Goal: Transaction & Acquisition: Subscribe to service/newsletter

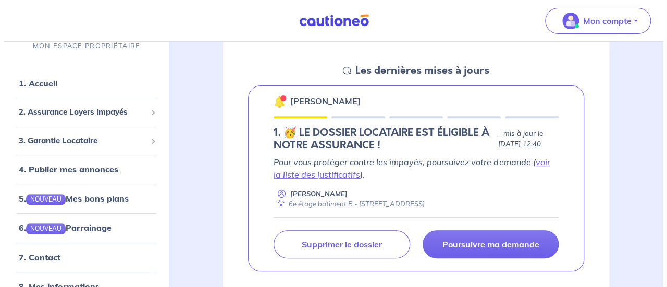
scroll to position [197, 0]
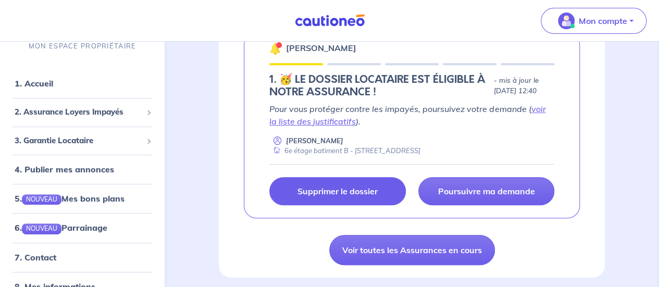
click at [352, 195] on p "Supprimer le dossier" at bounding box center [337, 191] width 80 height 10
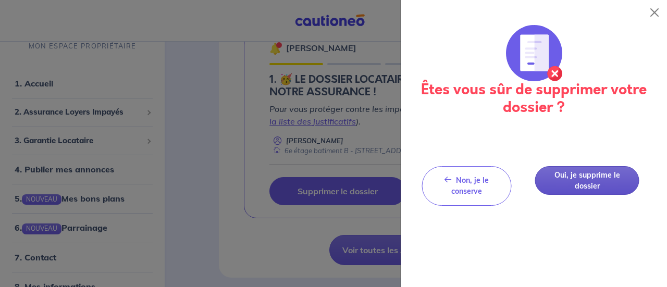
click at [571, 172] on button "Oui, je supprime le dossier" at bounding box center [587, 180] width 104 height 29
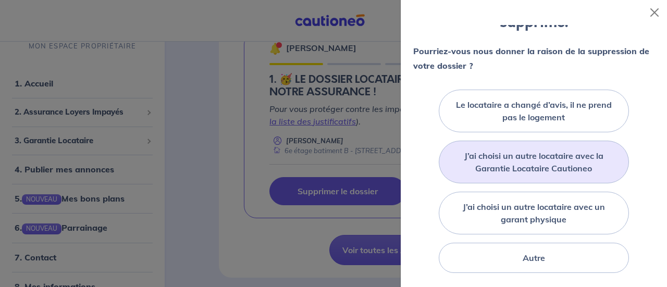
scroll to position [96, 0]
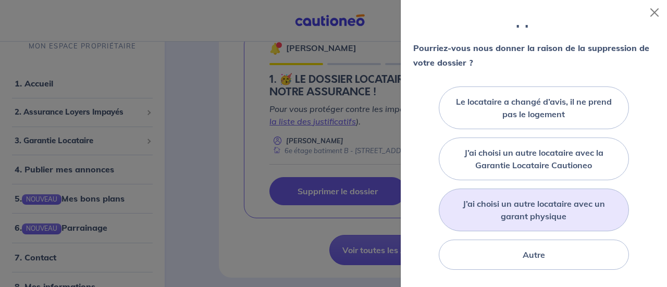
click at [569, 207] on label "J’ai choisi un autre locataire avec un garant physique" at bounding box center [534, 209] width 165 height 25
click at [0, 0] on input "J’ai choisi un autre locataire avec un garant physique" at bounding box center [0, 0] width 0 height 0
click at [544, 205] on label "J’ai choisi un autre locataire avec un garant physique" at bounding box center [534, 209] width 165 height 25
click at [0, 0] on input "J’ai choisi un autre locataire avec un garant physique" at bounding box center [0, 0] width 0 height 0
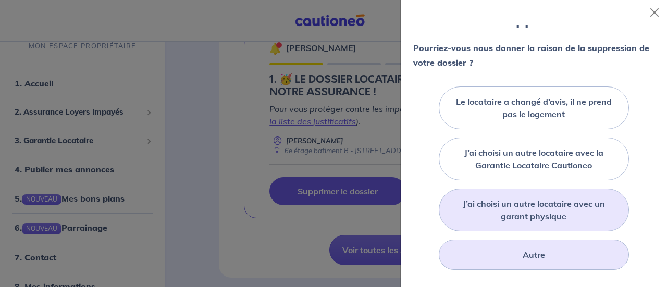
click at [507, 255] on div "Autre" at bounding box center [534, 255] width 191 height 30
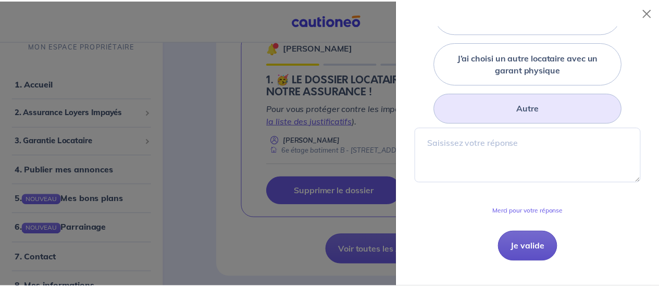
scroll to position [243, 0]
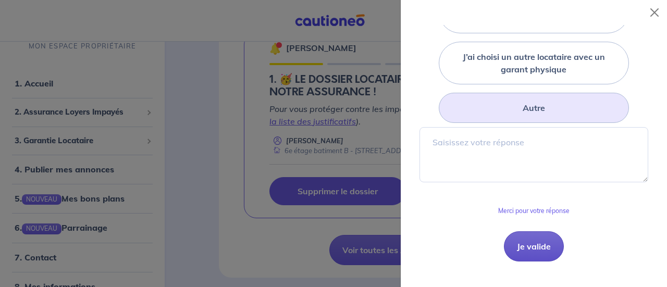
click at [528, 238] on button "Je valide" at bounding box center [534, 246] width 60 height 30
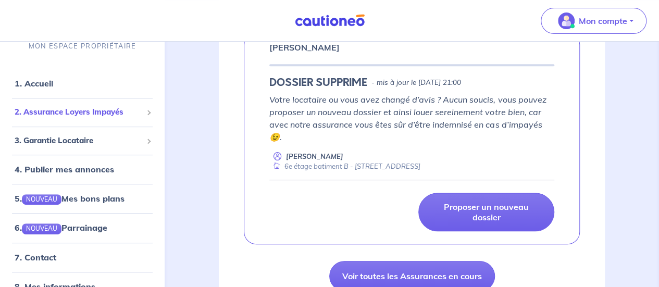
click at [81, 111] on span "2. Assurance Loyers Impayés" at bounding box center [79, 112] width 128 height 12
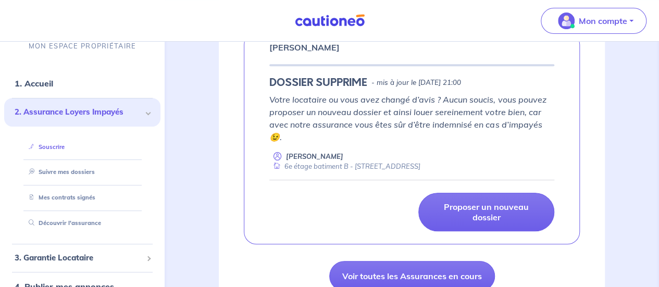
click at [46, 145] on link "Souscrire" at bounding box center [44, 146] width 40 height 7
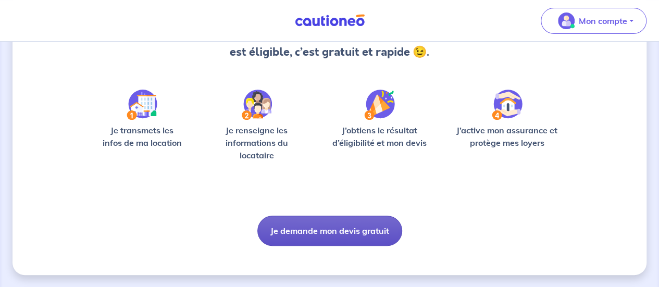
click at [350, 228] on button "Je demande mon devis gratuit" at bounding box center [329, 231] width 145 height 30
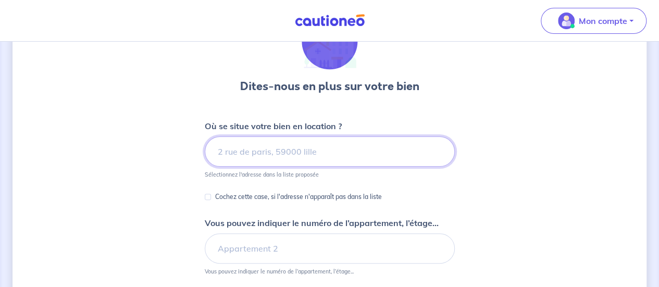
scroll to position [67, 0]
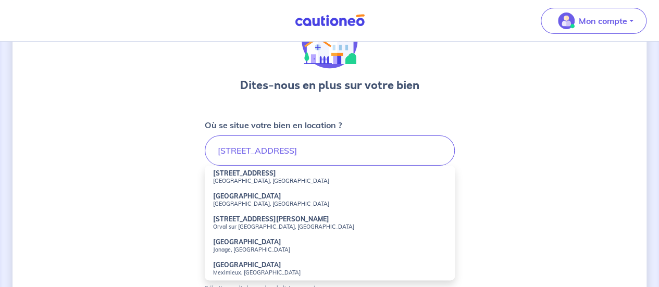
click at [272, 184] on li "91 Rue du Mont-Cenis Paris, France" at bounding box center [330, 177] width 250 height 23
type input "91 Rue du Mont-Cenis, Paris, France"
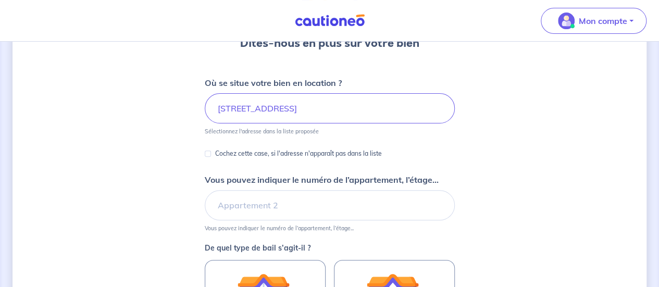
scroll to position [109, 0]
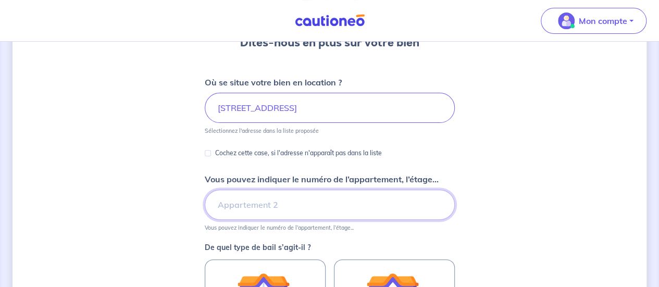
click at [282, 201] on input "Vous pouvez indiquer le numéro de l’appartement, l’étage..." at bounding box center [330, 205] width 250 height 30
type input "6e étage"
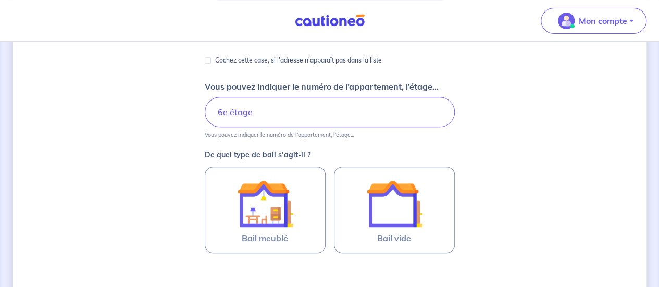
scroll to position [204, 0]
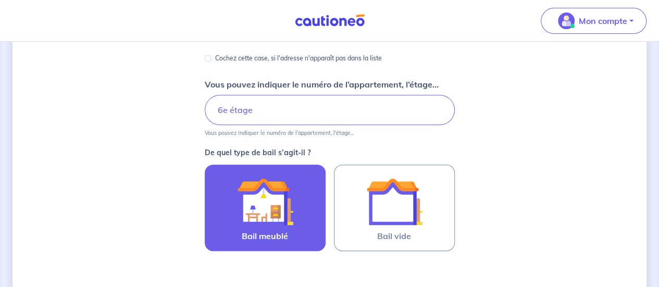
click at [259, 209] on img at bounding box center [265, 201] width 56 height 56
click at [0, 0] on input "Bail meublé" at bounding box center [0, 0] width 0 height 0
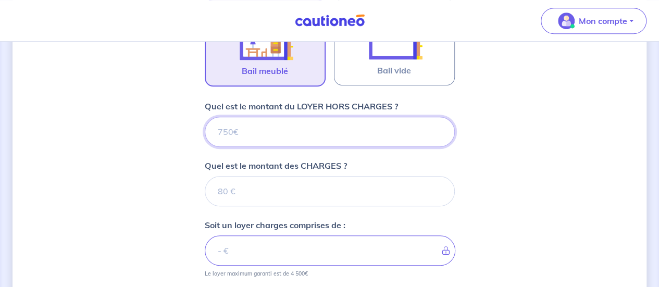
scroll to position [372, 0]
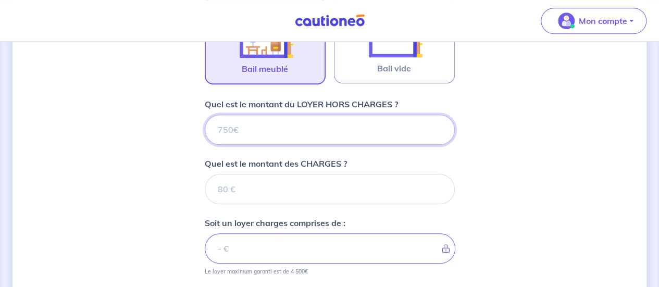
click at [276, 115] on input "Quel est le montant du LOYER HORS CHARGES ?" at bounding box center [330, 130] width 250 height 30
type input "750"
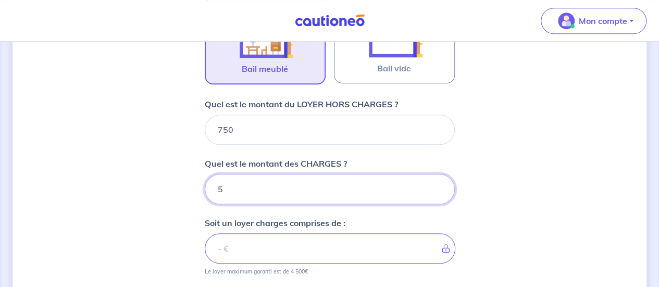
type input "50"
type input "755"
type input "50"
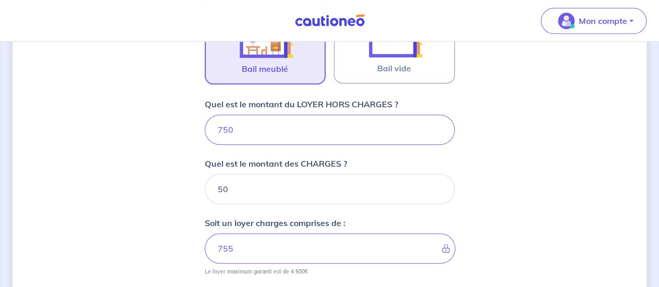
type input "800"
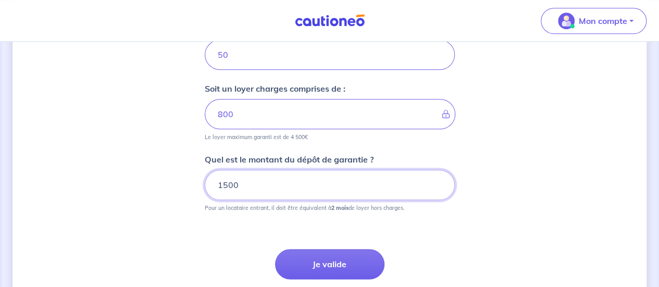
scroll to position [512, 0]
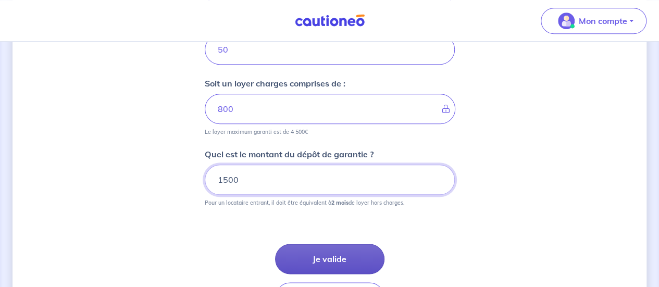
type input "1500"
click at [323, 249] on button "Je valide" at bounding box center [329, 259] width 109 height 30
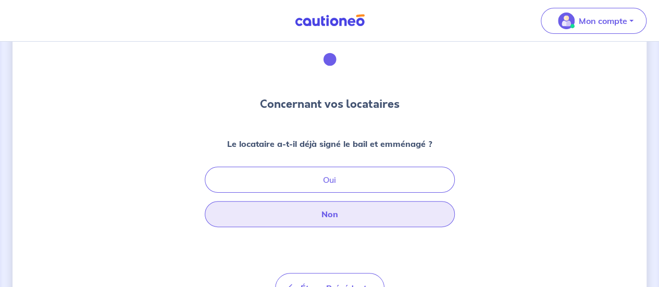
scroll to position [48, 0]
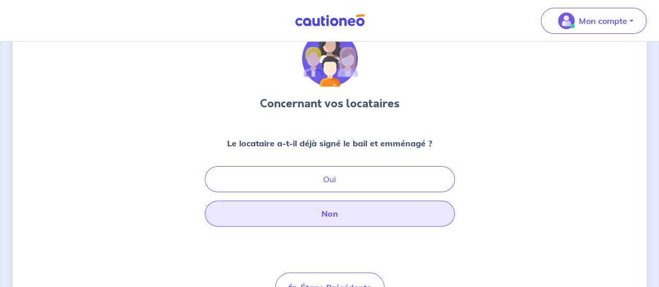
click at [364, 213] on button "Non" at bounding box center [330, 214] width 250 height 26
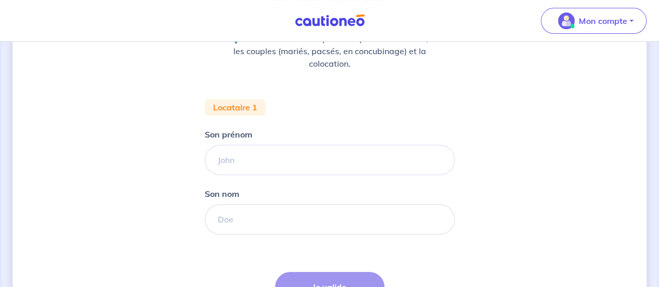
scroll to position [154, 0]
click at [298, 168] on input "Son prénom" at bounding box center [330, 159] width 250 height 30
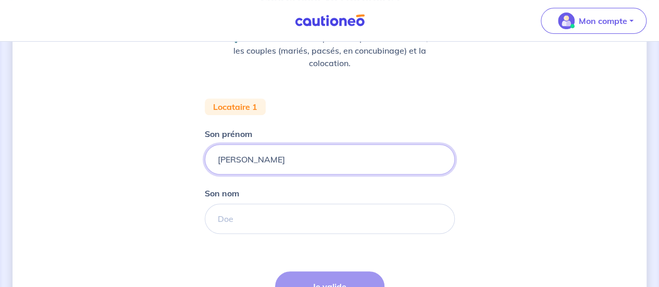
type input "Julie"
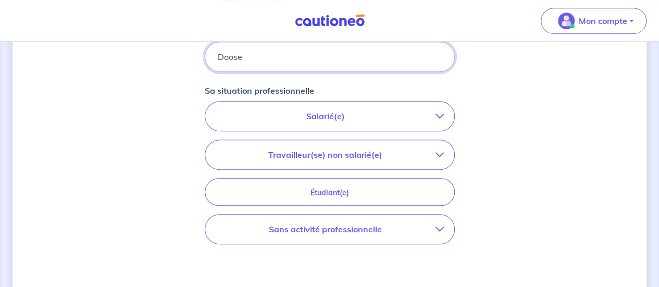
scroll to position [317, 0]
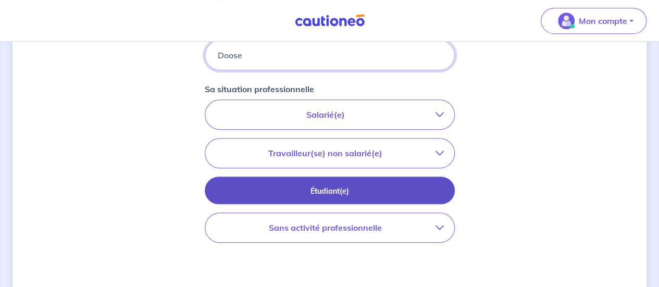
type input "Doose"
click at [350, 191] on p "Étudiant(e)" at bounding box center [330, 190] width 224 height 11
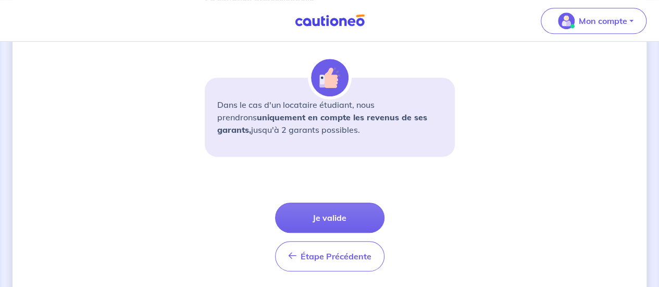
scroll to position [433, 0]
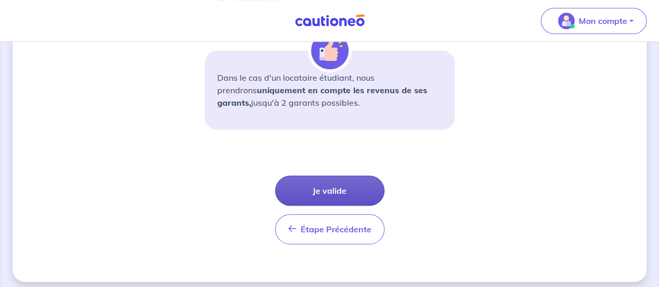
click at [353, 184] on button "Je valide" at bounding box center [329, 191] width 109 height 30
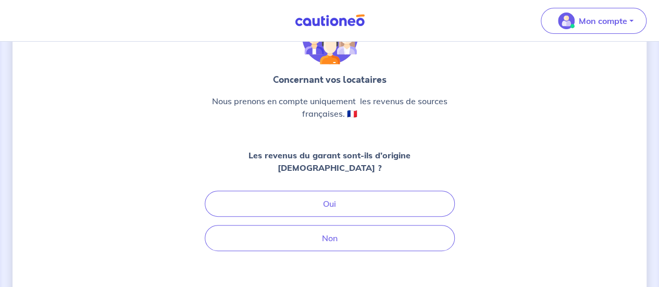
scroll to position [71, 0]
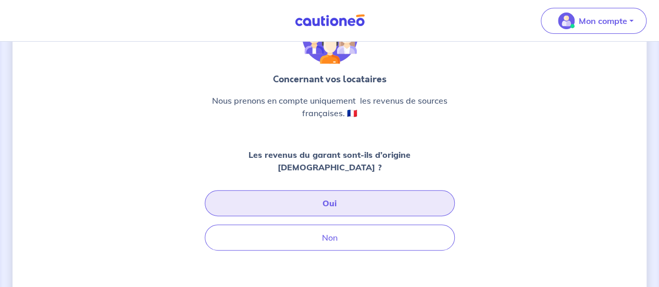
click at [369, 190] on button "Oui" at bounding box center [330, 203] width 250 height 26
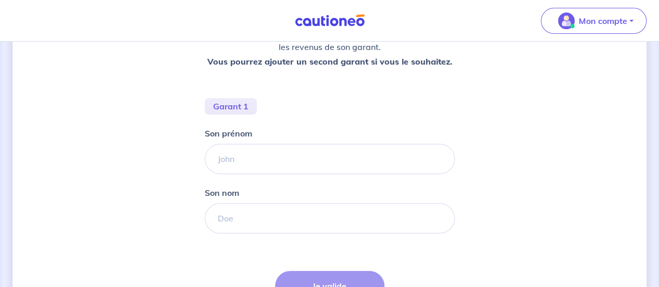
scroll to position [178, 0]
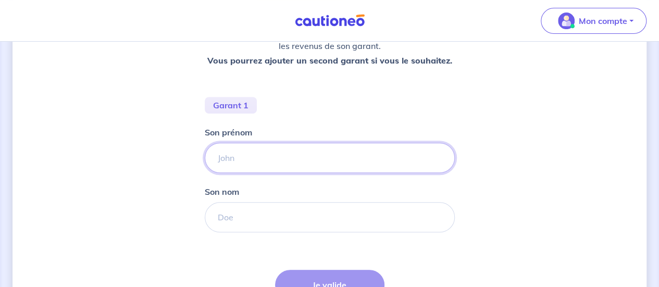
click at [247, 155] on input "Son prénom" at bounding box center [330, 158] width 250 height 30
type input "Helene"
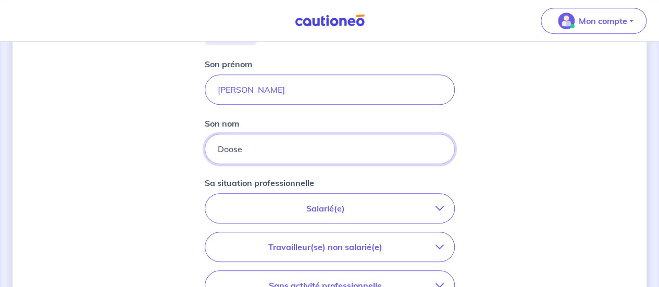
scroll to position [253, 0]
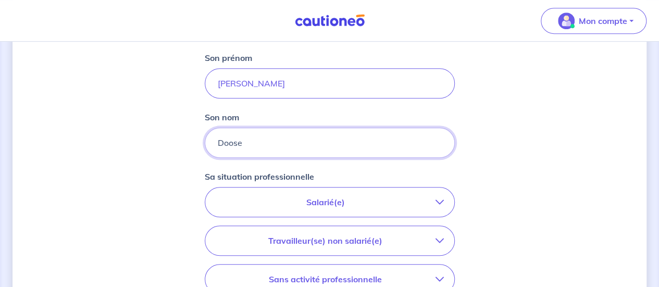
type input "Doose"
click at [319, 205] on p "Salarié(e)" at bounding box center [326, 202] width 220 height 13
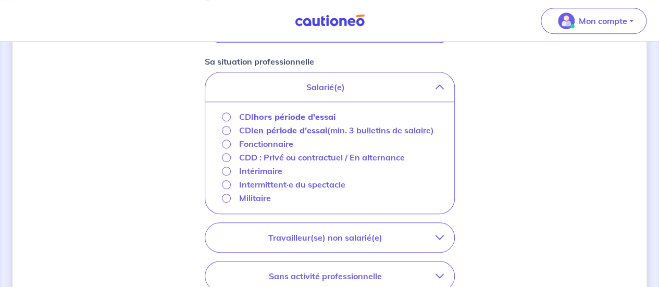
scroll to position [368, 0]
click at [226, 113] on input "CDI hors période d'essai" at bounding box center [226, 116] width 9 height 9
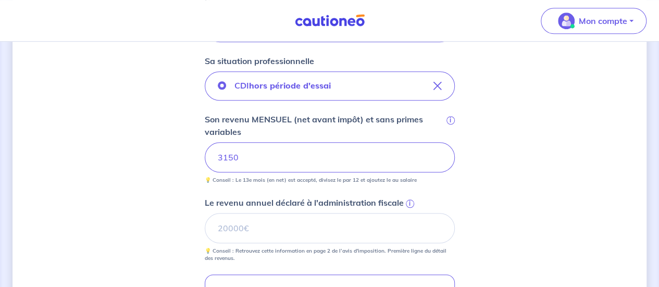
scroll to position [422, 0]
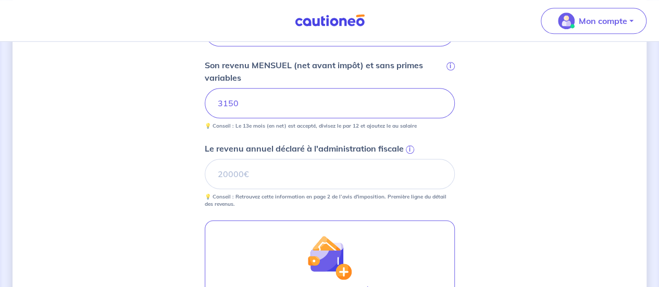
click at [406, 145] on span "i" at bounding box center [410, 149] width 8 height 8
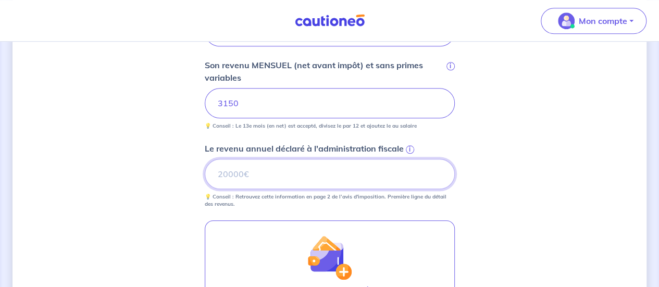
click at [406, 159] on input "Le revenu annuel déclaré à l'administration fiscale i" at bounding box center [330, 174] width 250 height 30
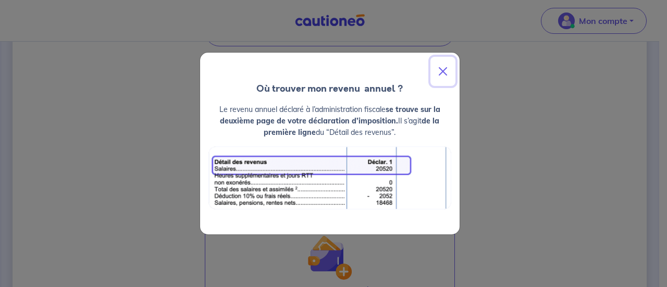
click at [444, 68] on button "Close" at bounding box center [442, 71] width 25 height 29
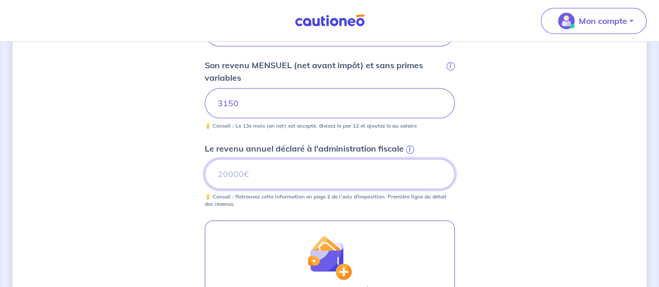
click at [321, 170] on input "Le revenu annuel déclaré à l'administration fiscale i" at bounding box center [330, 174] width 250 height 30
type input "5"
type input "42542"
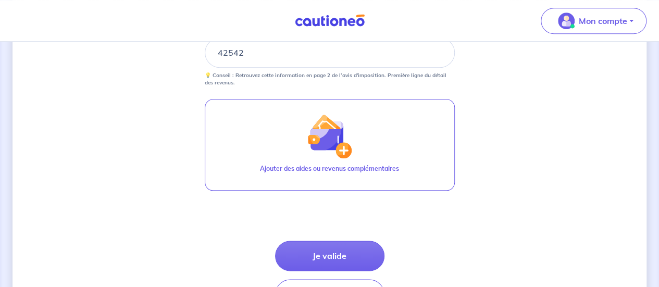
scroll to position [573, 0]
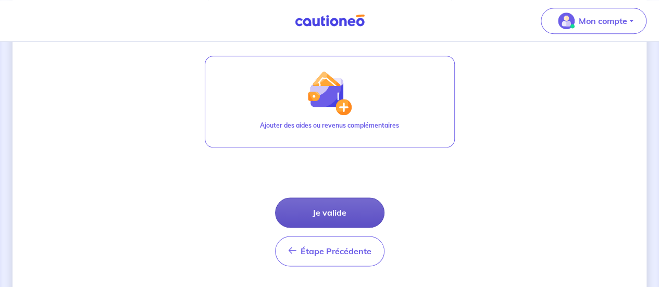
click at [352, 211] on button "Je valide" at bounding box center [329, 212] width 109 height 30
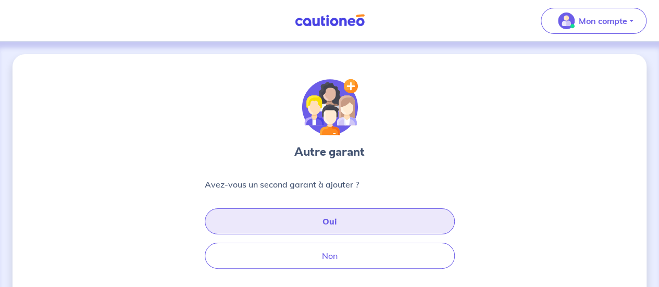
click at [376, 225] on button "Oui" at bounding box center [330, 221] width 250 height 26
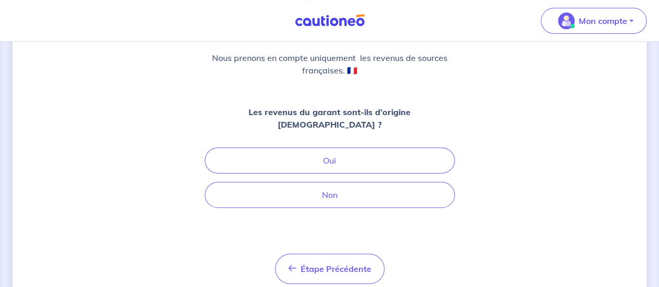
scroll to position [115, 0]
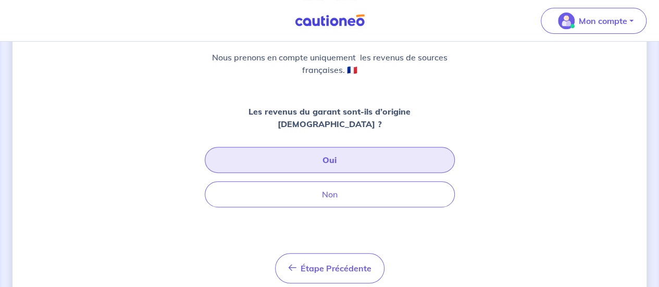
click at [352, 154] on button "Oui" at bounding box center [330, 160] width 250 height 26
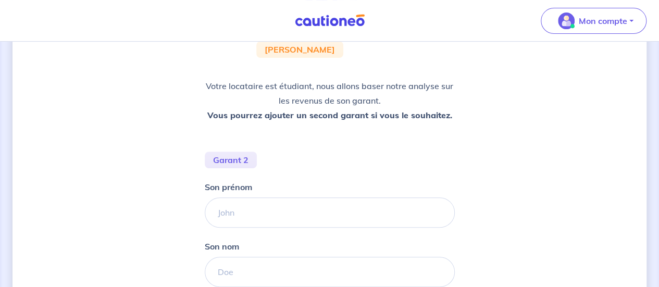
scroll to position [124, 0]
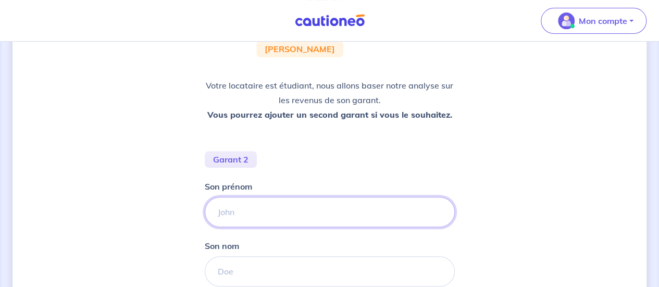
click at [342, 217] on input "Son prénom" at bounding box center [330, 212] width 250 height 30
type input "Emmanuel"
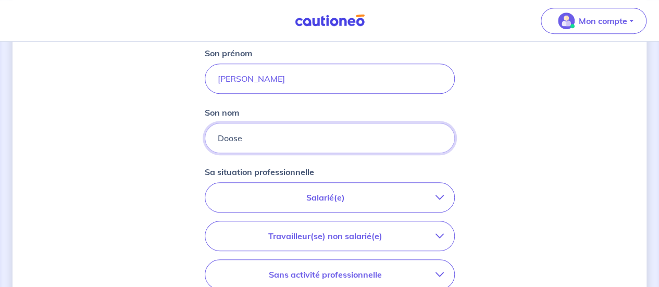
scroll to position [258, 0]
type input "Doose"
click at [332, 193] on p "Salarié(e)" at bounding box center [326, 196] width 220 height 13
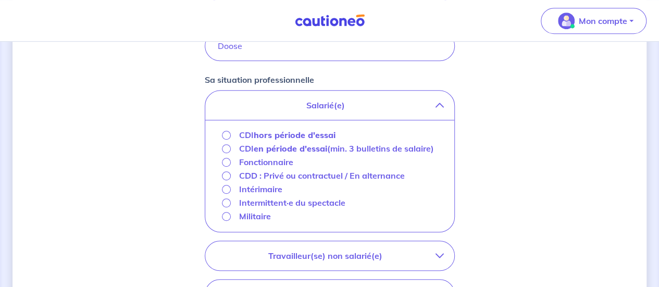
scroll to position [350, 0]
click at [225, 133] on input "CDI hors période d'essai" at bounding box center [226, 134] width 9 height 9
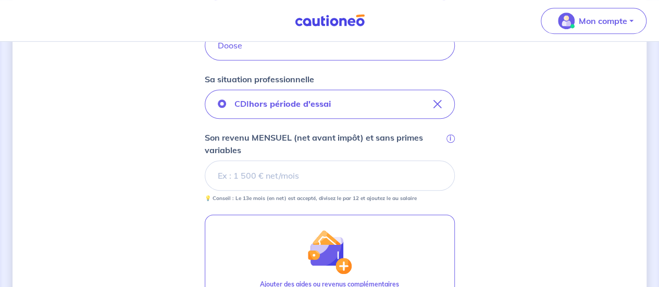
scroll to position [397, 0]
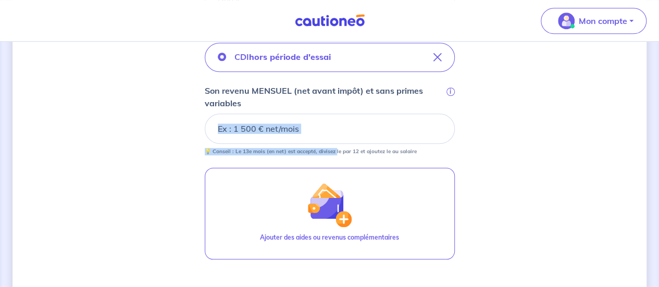
drag, startPoint x: 336, startPoint y: 147, endPoint x: 303, endPoint y: 125, distance: 39.7
click at [303, 125] on div "Son revenu MENSUEL (net avant impôt) et sans primes variables i 💡 Conseil : Le …" at bounding box center [330, 119] width 250 height 71
click at [303, 125] on input "Son revenu MENSUEL (net avant impôt) et sans primes variables i" at bounding box center [330, 129] width 250 height 30
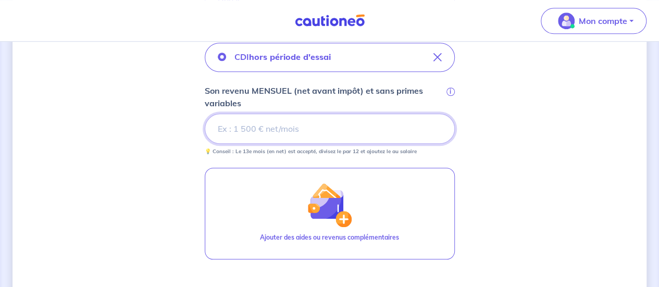
click at [338, 132] on input "Son revenu MENSUEL (net avant impôt) et sans primes variables i" at bounding box center [330, 129] width 250 height 30
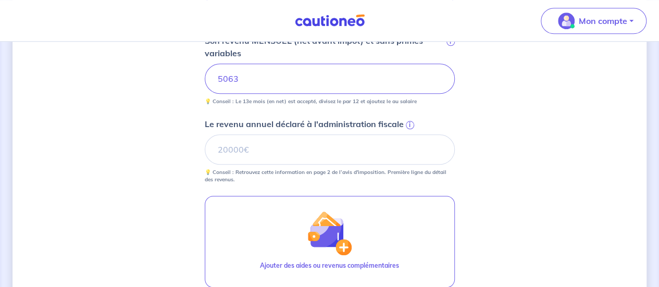
scroll to position [448, 0]
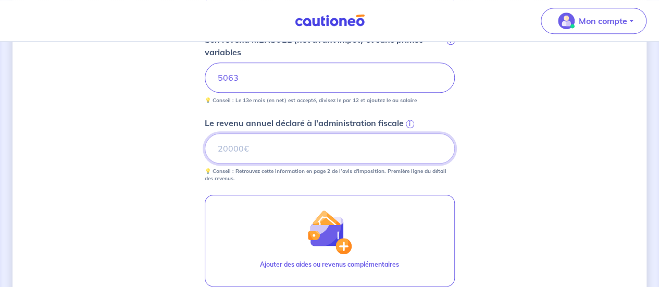
click at [291, 147] on input "Le revenu annuel déclaré à l'administration fiscale i" at bounding box center [330, 148] width 250 height 30
type input "74353"
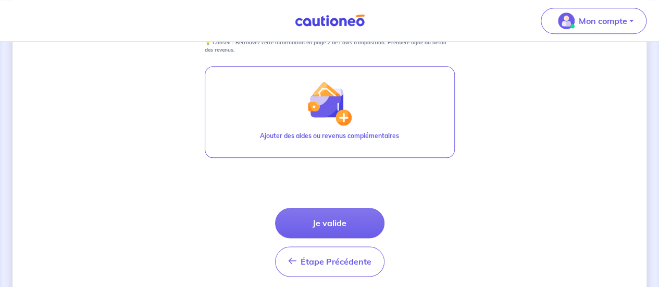
scroll to position [584, 0]
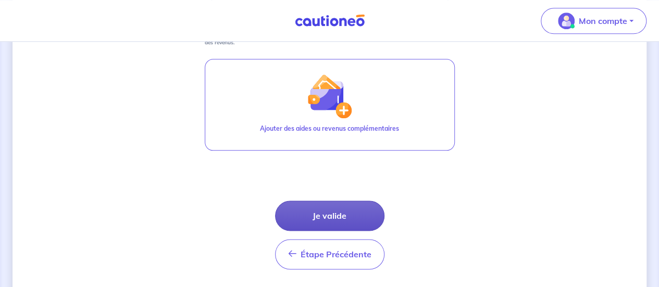
click at [348, 216] on button "Je valide" at bounding box center [329, 216] width 109 height 30
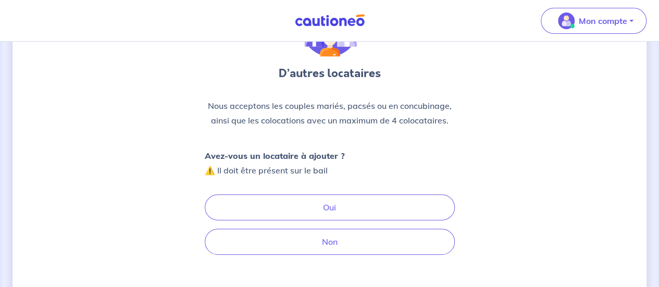
scroll to position [77, 0]
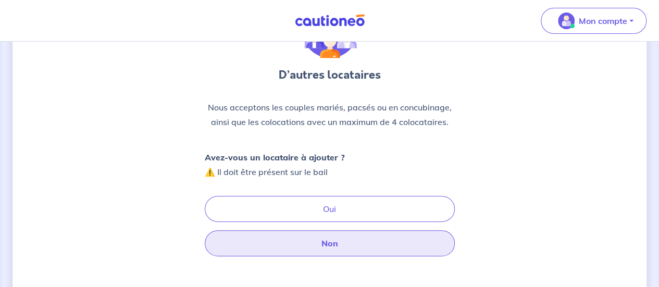
click at [369, 253] on button "Non" at bounding box center [330, 243] width 250 height 26
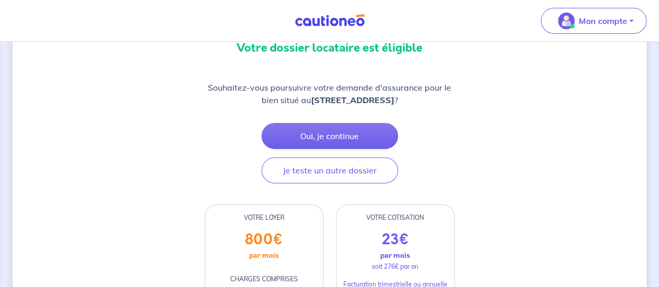
scroll to position [124, 0]
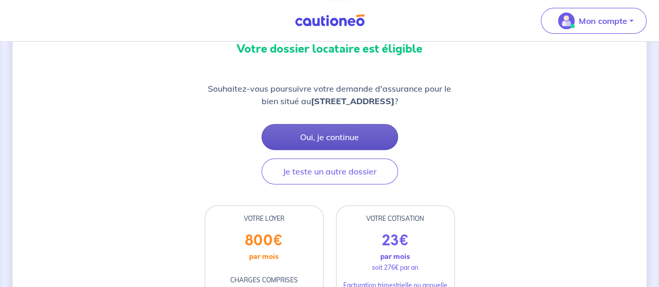
click at [326, 135] on button "Oui, je continue" at bounding box center [330, 137] width 136 height 26
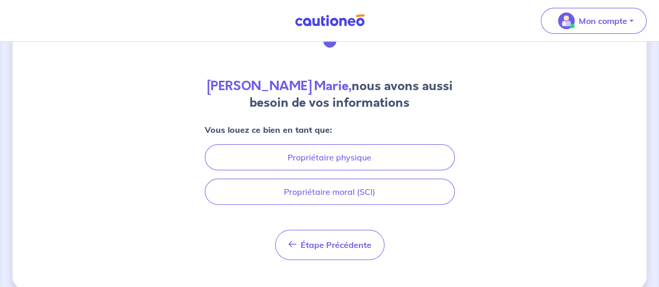
scroll to position [79, 0]
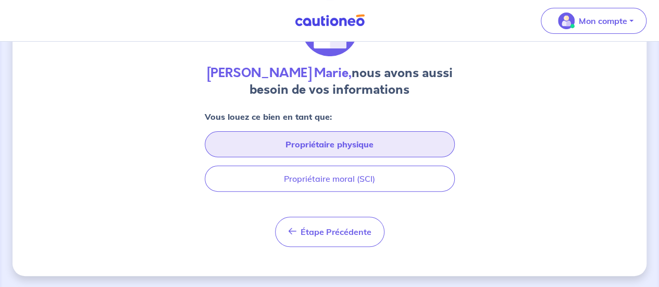
click at [384, 141] on button "Propriétaire physique" at bounding box center [330, 144] width 250 height 26
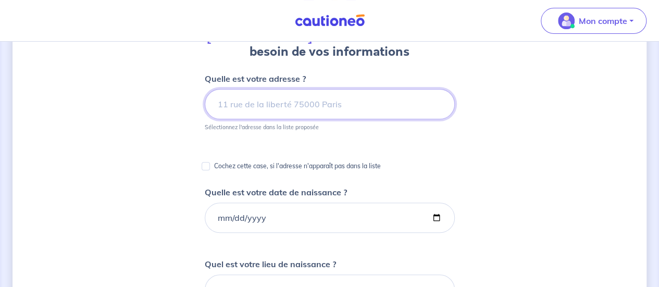
scroll to position [115, 0]
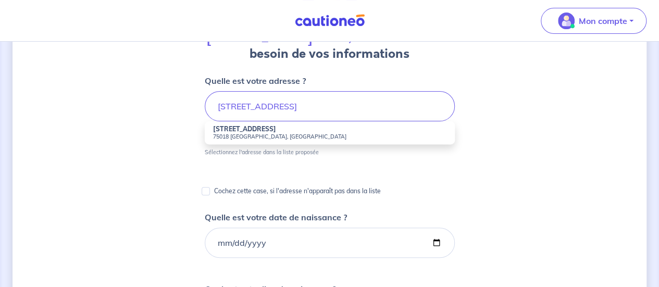
click at [286, 129] on li "35 Rue Hermel 75018 Paris, France" at bounding box center [330, 132] width 250 height 23
type input "35 Rue Hermel, 75018 Paris, France"
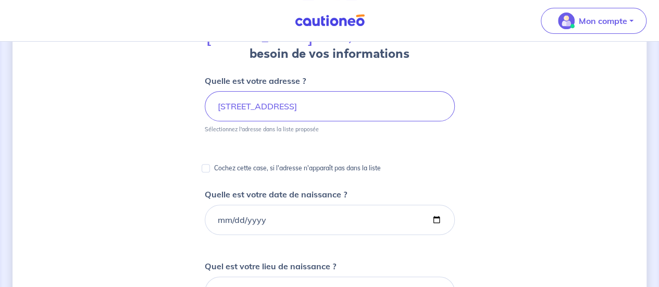
scroll to position [145, 0]
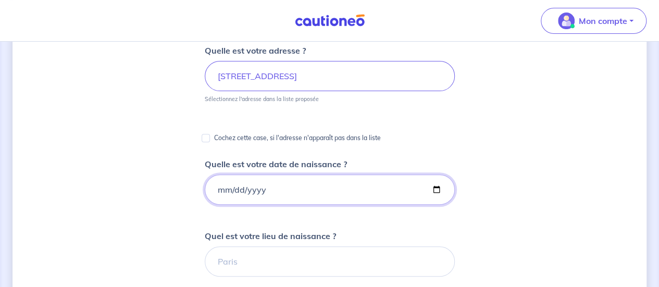
click at [323, 186] on input "Quelle est votre date de naissance ?" at bounding box center [330, 190] width 250 height 30
type input "1988-08-13"
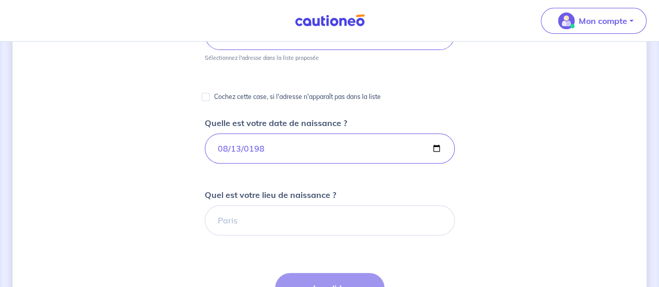
scroll to position [188, 0]
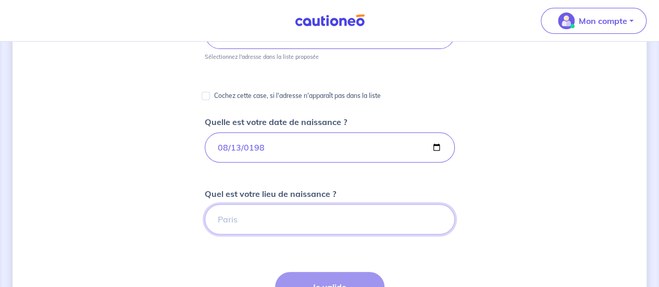
click at [283, 221] on input "Quel est votre lieu de naissance ?" at bounding box center [330, 219] width 250 height 30
type input "Colombes"
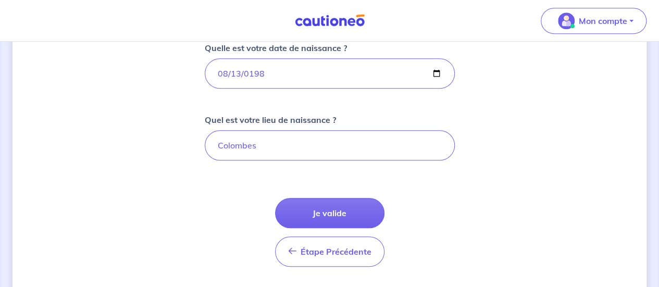
scroll to position [262, 0]
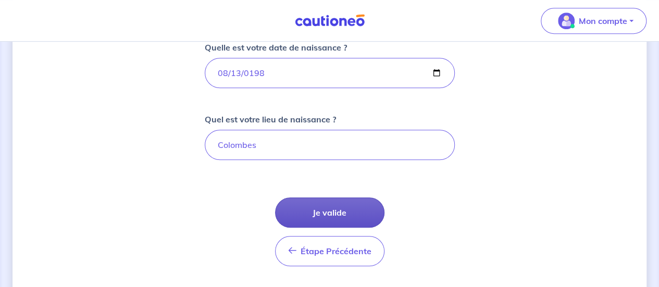
click at [318, 213] on button "Je valide" at bounding box center [329, 212] width 109 height 30
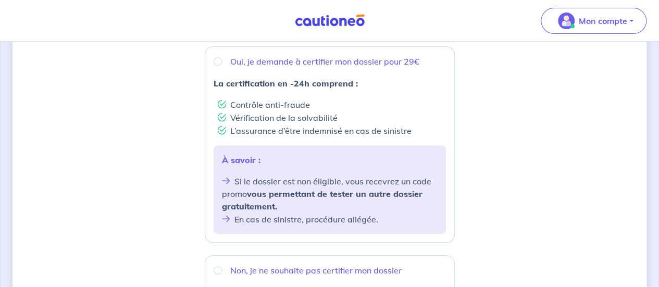
scroll to position [195, 0]
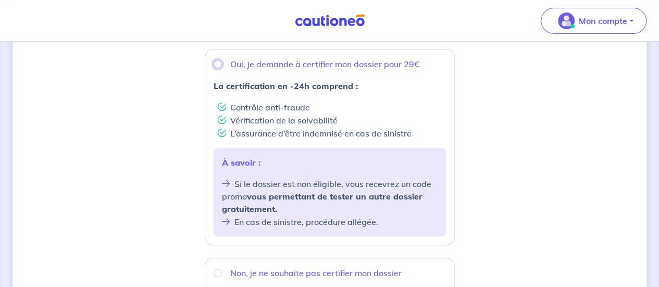
click at [218, 66] on input "Oui, je demande à certifier mon dossier pour 29€" at bounding box center [218, 64] width 8 height 8
radio input "true"
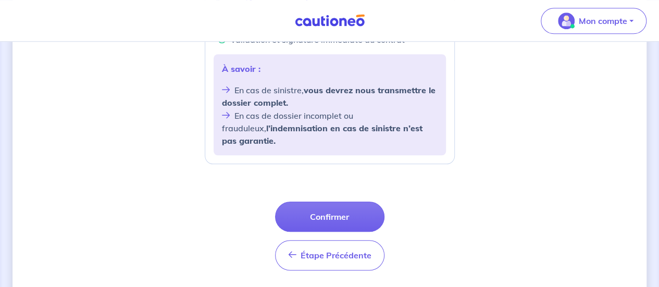
scroll to position [472, 0]
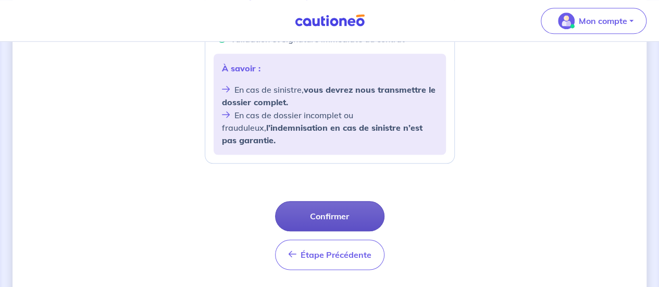
click at [348, 201] on button "Confirmer" at bounding box center [329, 216] width 109 height 30
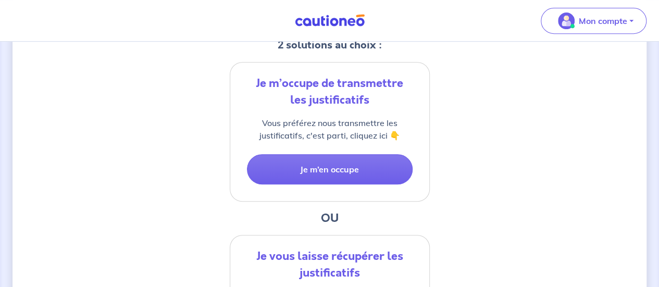
scroll to position [227, 0]
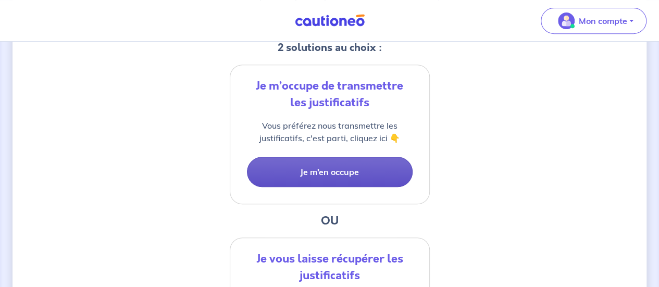
click at [348, 165] on button "Je m’en occupe" at bounding box center [330, 172] width 166 height 30
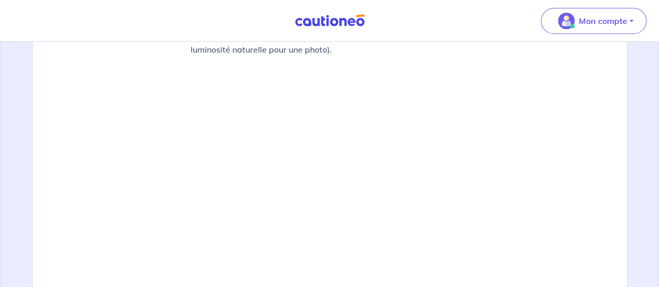
scroll to position [427, 0]
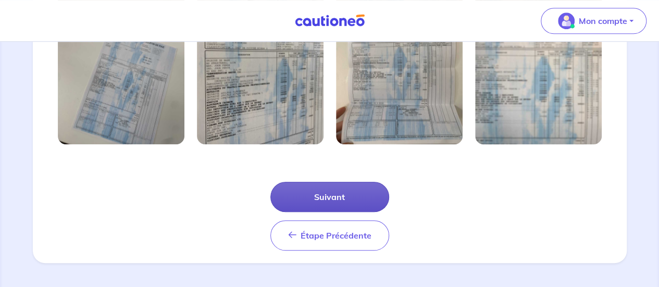
click at [330, 202] on button "Suivant" at bounding box center [329, 197] width 119 height 30
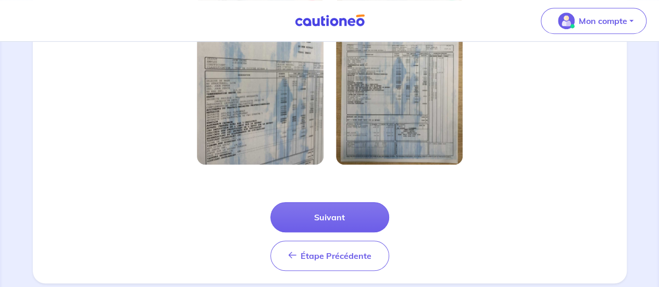
scroll to position [357, 0]
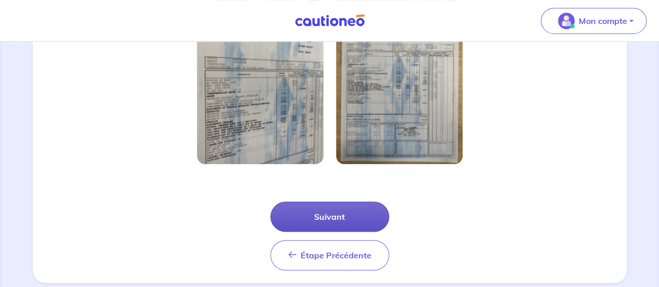
click at [368, 208] on button "Suivant" at bounding box center [329, 217] width 119 height 30
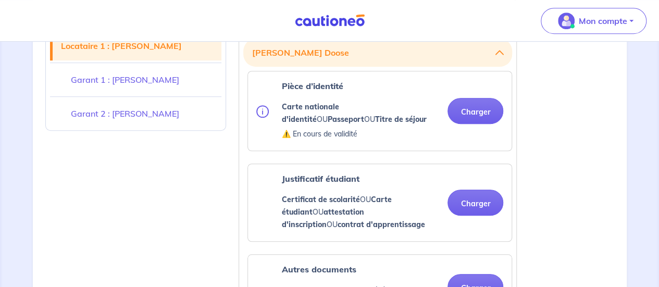
scroll to position [315, 0]
click at [472, 118] on button "Charger" at bounding box center [475, 110] width 56 height 26
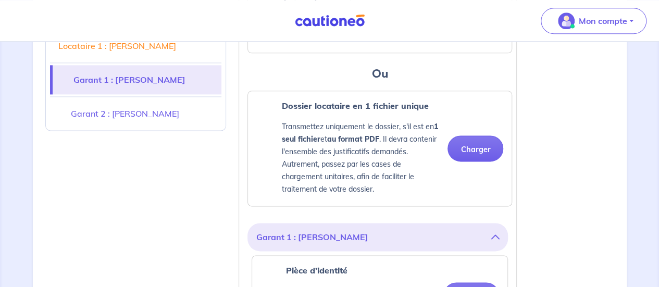
scroll to position [628, 0]
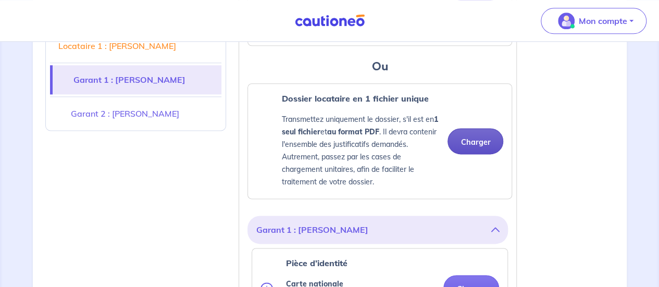
click at [488, 139] on button "Charger" at bounding box center [475, 141] width 56 height 26
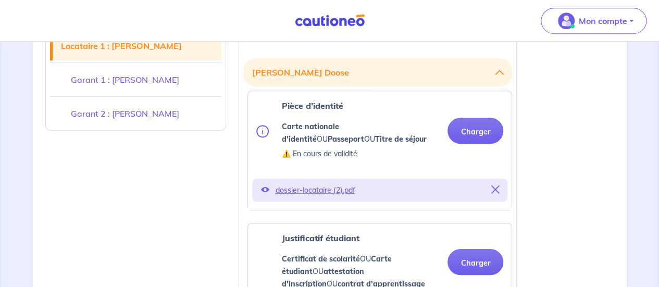
scroll to position [295, 0]
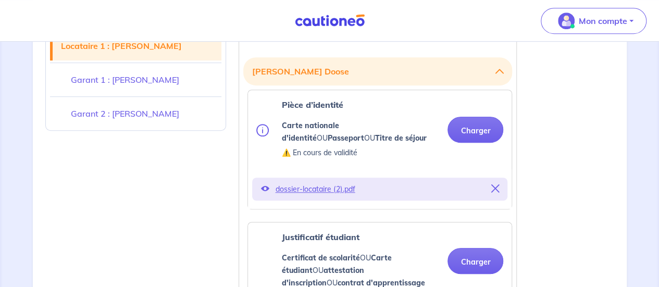
click at [493, 188] on icon at bounding box center [495, 188] width 8 height 8
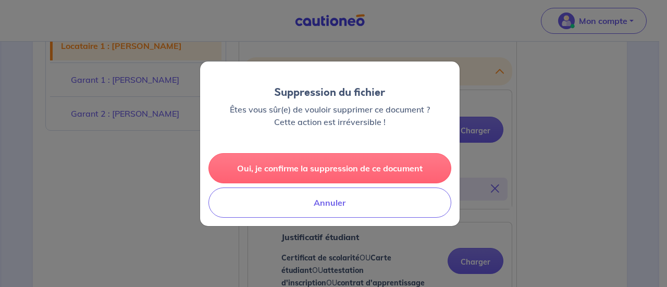
click at [378, 171] on button "Oui, je confirme la suppression de ce document" at bounding box center [329, 168] width 243 height 30
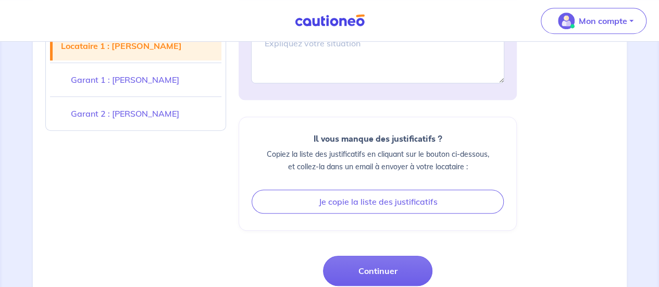
scroll to position [2302, 0]
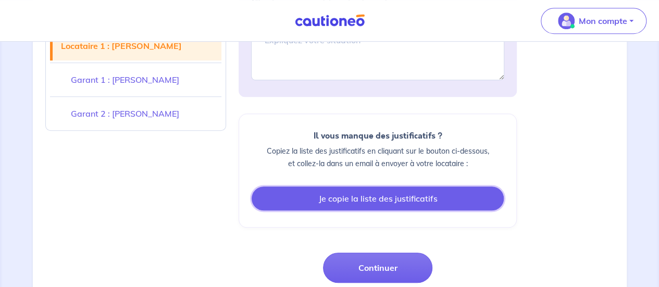
click at [407, 186] on button "Je copie la liste des justificatifs" at bounding box center [378, 198] width 252 height 24
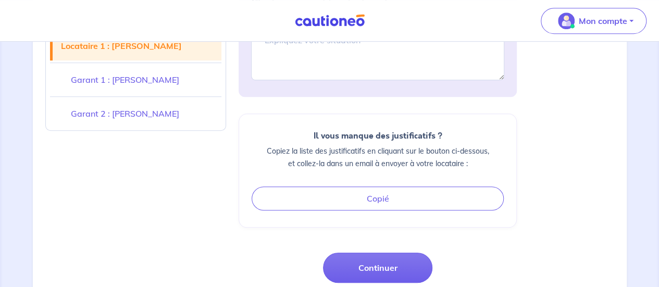
click at [118, 79] on link "Garant 1 : Helene Doose" at bounding box center [136, 79] width 172 height 29
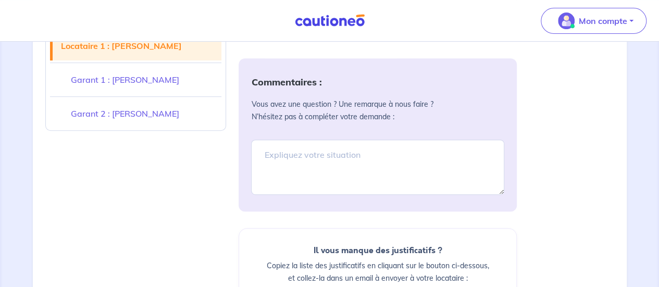
scroll to position [2329, 0]
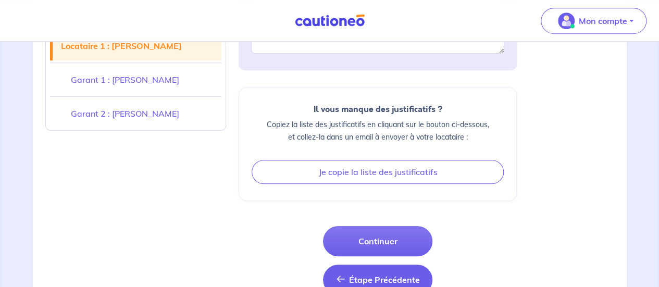
click at [382, 275] on span "Étape Précédente" at bounding box center [383, 280] width 71 height 10
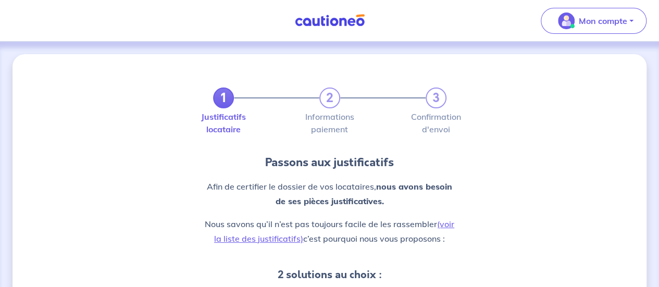
scroll to position [88, 0]
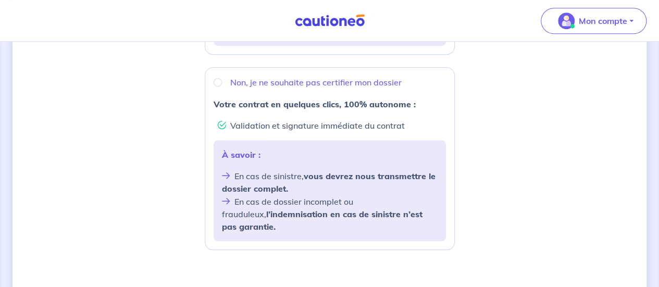
scroll to position [387, 0]
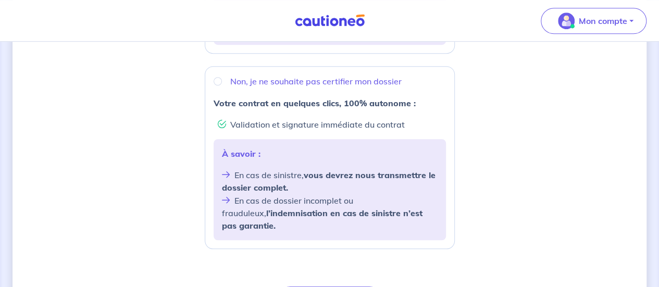
click at [215, 83] on div "Non, je ne souhaite pas certifier mon dossier" at bounding box center [330, 81] width 232 height 13
radio input "true"
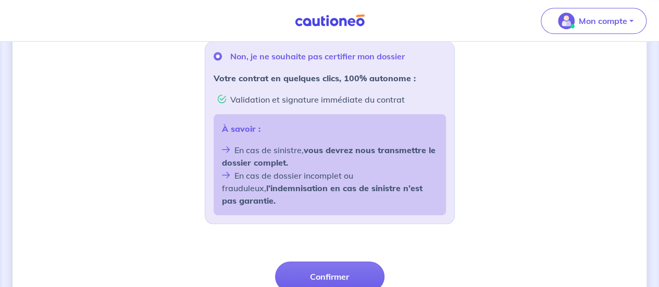
scroll to position [413, 0]
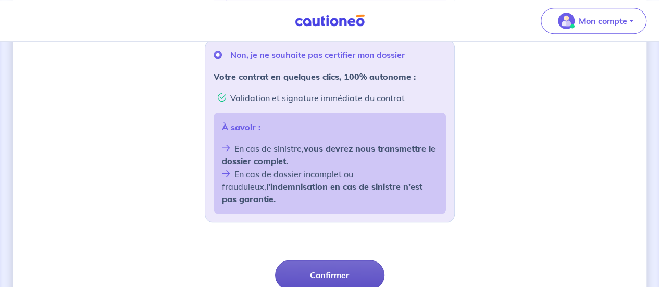
click at [351, 260] on button "Confirmer" at bounding box center [329, 275] width 109 height 30
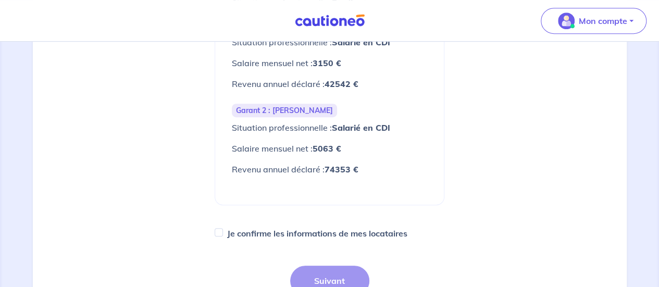
scroll to position [280, 0]
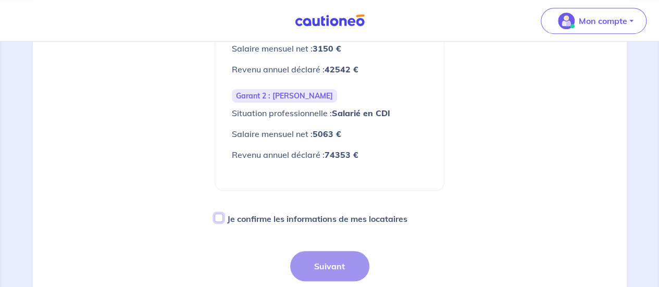
click at [217, 221] on input "Je confirme les informations de mes locataires" at bounding box center [219, 218] width 8 height 8
checkbox input "true"
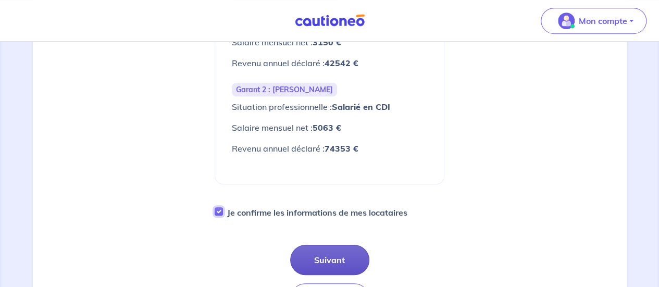
scroll to position [288, 0]
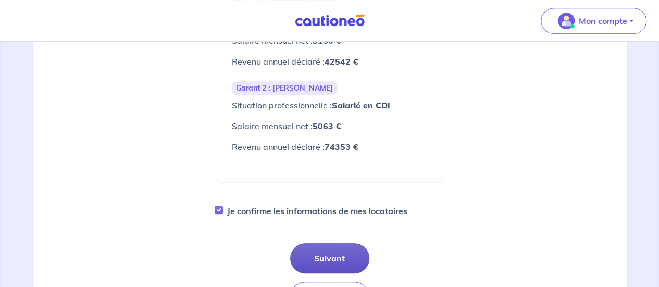
click at [335, 263] on button "Suivant" at bounding box center [329, 258] width 79 height 30
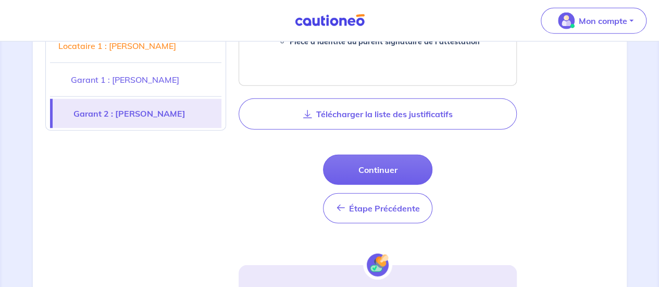
scroll to position [1325, 0]
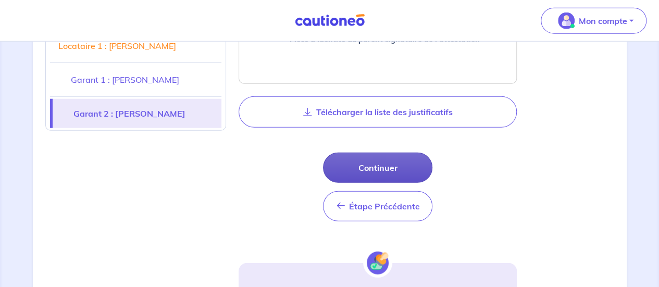
click at [381, 167] on button "Continuer" at bounding box center [377, 168] width 109 height 30
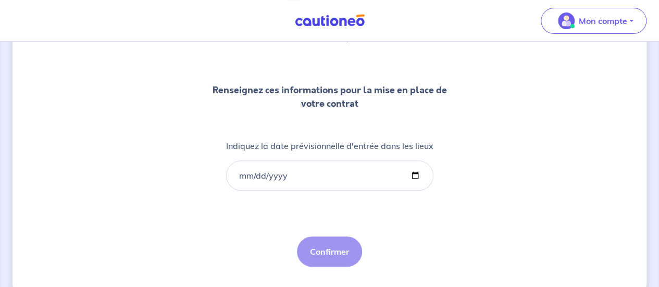
scroll to position [109, 0]
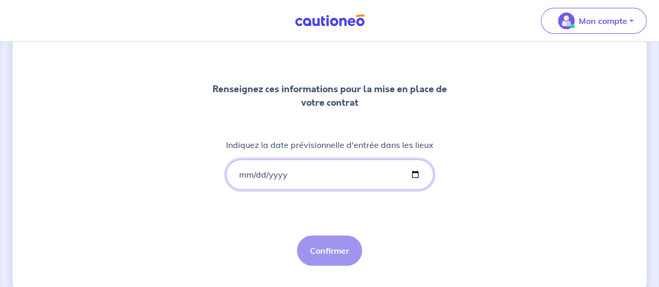
click at [324, 183] on input "Indiquez la date prévisionnelle d'entrée dans les lieux" at bounding box center [329, 174] width 207 height 30
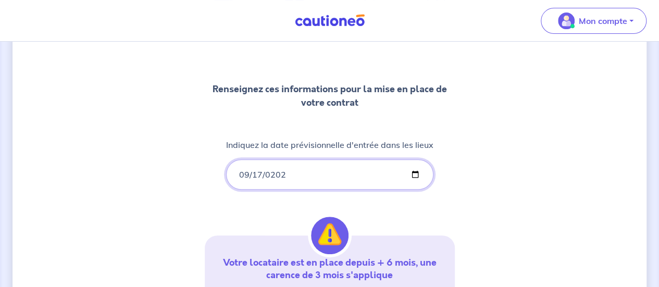
type input "2025-09-17"
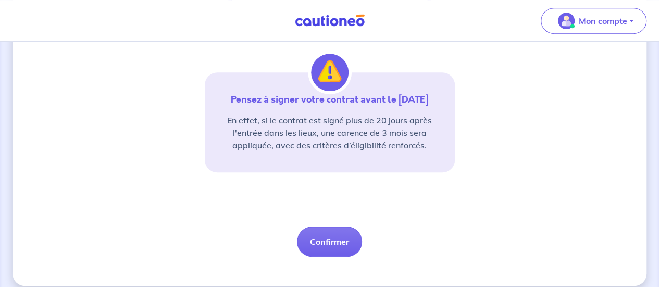
scroll to position [280, 0]
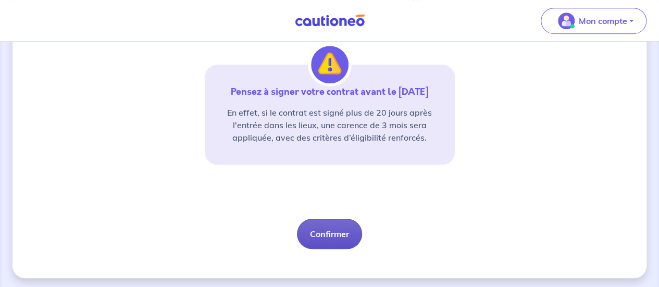
click at [348, 242] on button "Confirmer" at bounding box center [329, 234] width 65 height 30
select select "FR"
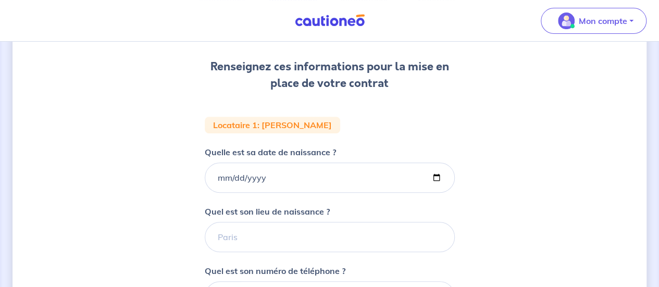
scroll to position [174, 0]
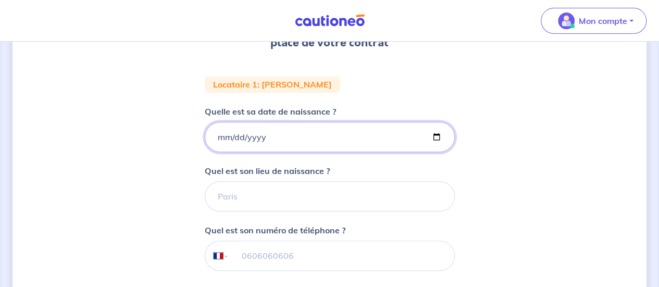
click at [283, 138] on input "Quelle est sa date de naissance ?" at bounding box center [330, 137] width 250 height 30
type input "2003-03-24"
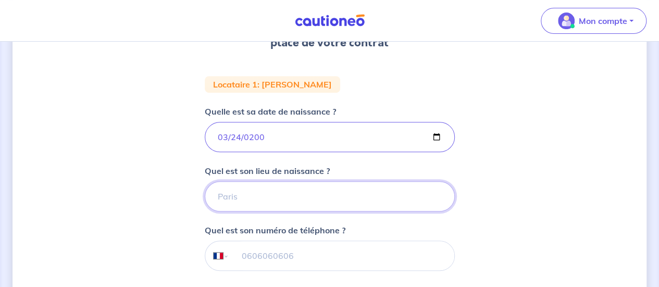
click at [299, 202] on input "Quel est son lieu de naissance ?" at bounding box center [330, 196] width 250 height 30
type input "Lille"
click at [346, 257] on input "tel" at bounding box center [341, 255] width 225 height 29
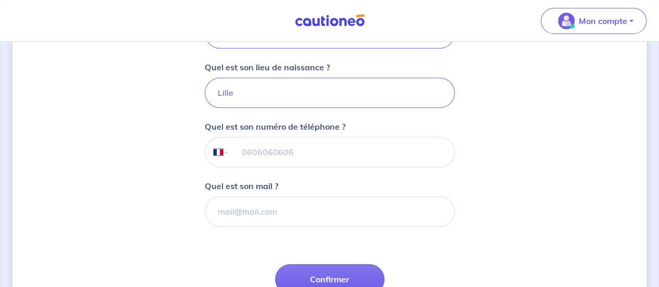
scroll to position [280, 0]
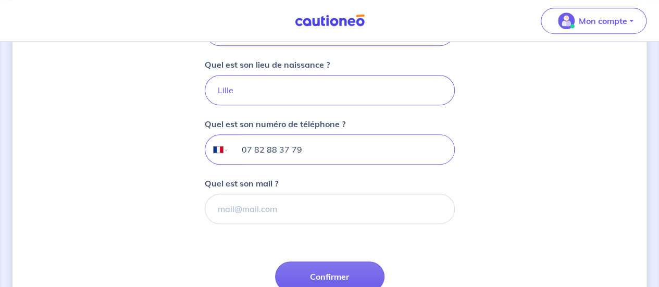
type input "07 82 88 37 79"
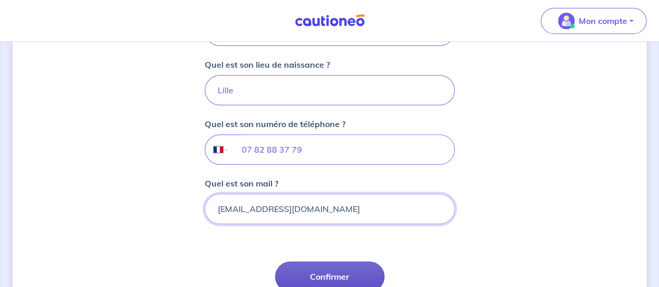
type input "juliedoose@live.fr"
click at [343, 270] on button "Confirmer" at bounding box center [329, 277] width 109 height 30
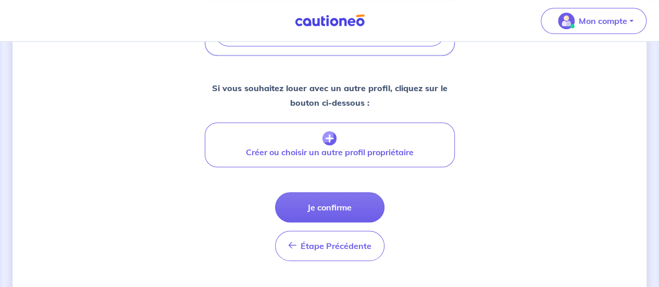
scroll to position [458, 0]
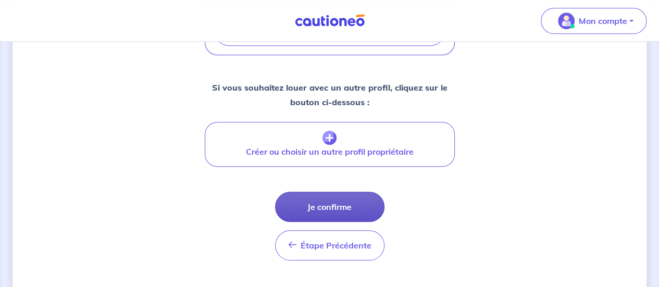
click at [348, 202] on button "Je confirme" at bounding box center [329, 207] width 109 height 30
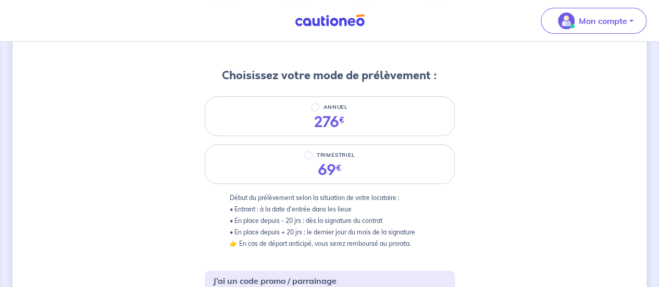
scroll to position [113, 0]
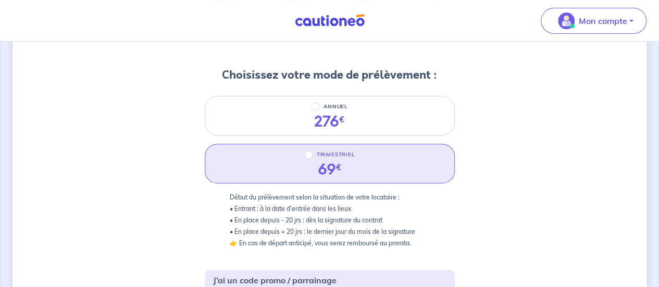
click at [384, 161] on div "TRIMESTRIEL 69 €" at bounding box center [330, 164] width 250 height 40
radio input "true"
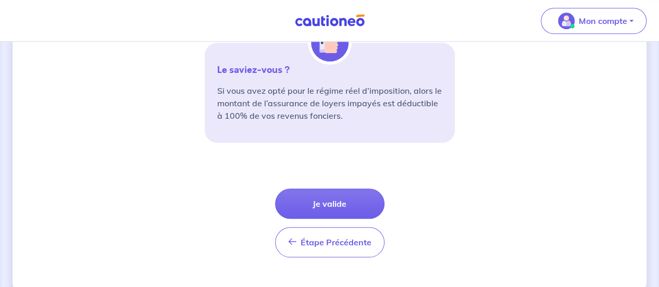
scroll to position [446, 0]
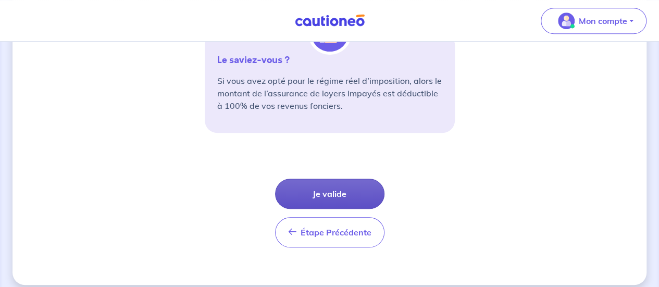
click at [341, 192] on button "Je valide" at bounding box center [329, 194] width 109 height 30
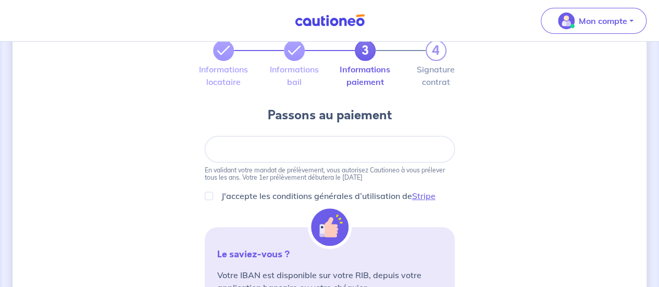
scroll to position [66, 0]
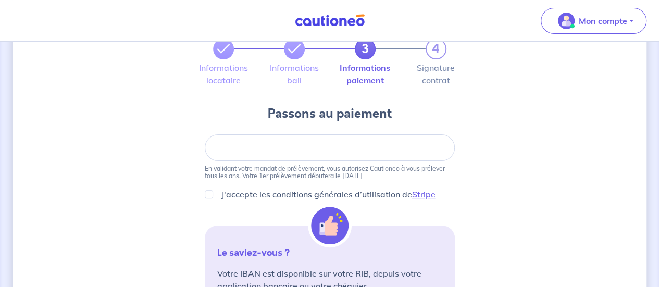
click at [494, 141] on div "3 4 Informations locataire Informations bail Informations paiement Signature co…" at bounding box center [330, 287] width 634 height 597
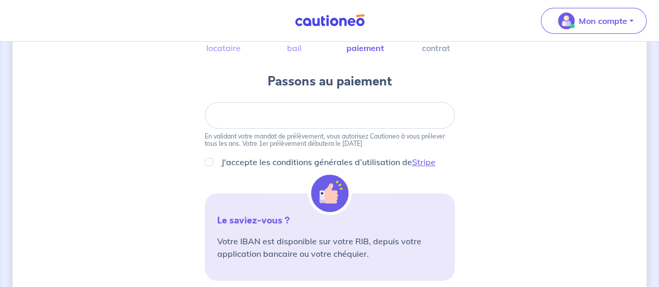
scroll to position [103, 0]
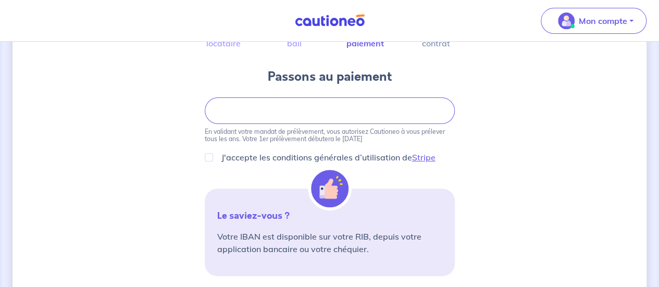
click at [103, 111] on div "3 4 Informations locataire Informations bail Informations paiement Signature co…" at bounding box center [330, 250] width 634 height 597
click at [207, 154] on input "J'accepte les conditions générales d’utilisation de Stripe" at bounding box center [209, 157] width 8 height 8
checkbox input "true"
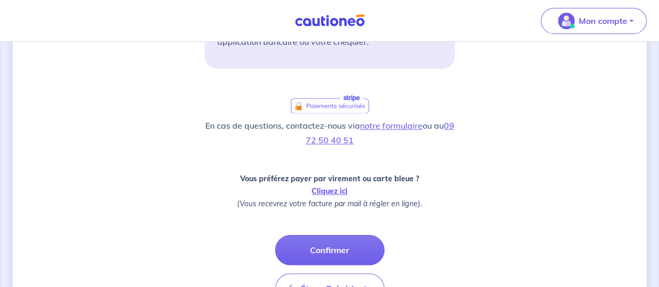
scroll to position [310, 0]
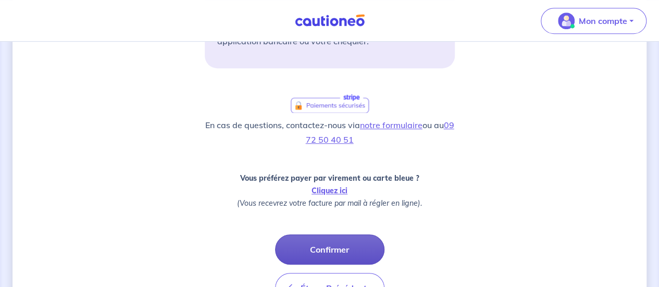
click at [339, 243] on button "Confirmer" at bounding box center [329, 249] width 109 height 30
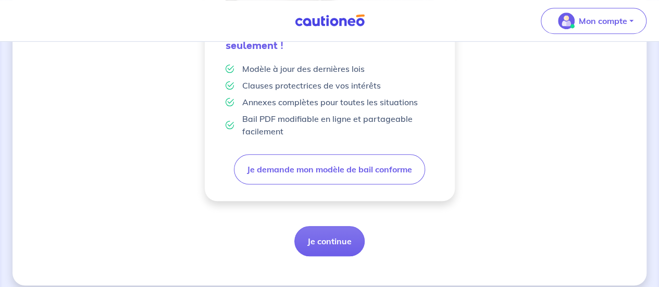
scroll to position [368, 0]
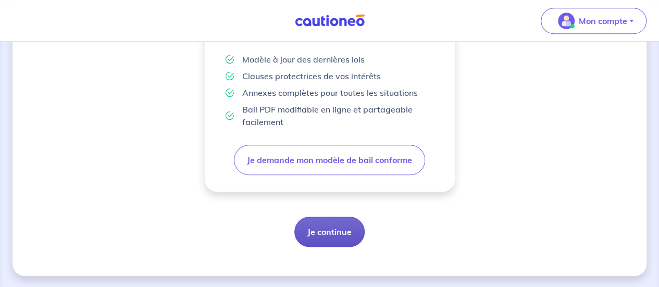
click at [340, 241] on button "Je continue" at bounding box center [329, 232] width 70 height 30
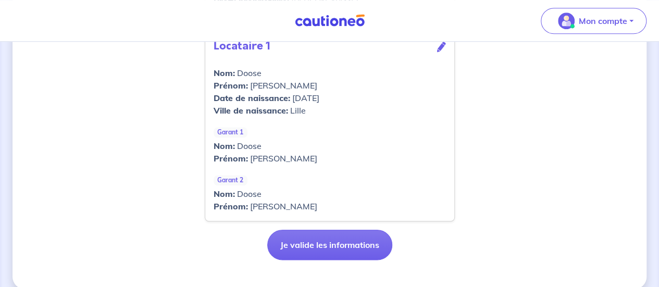
scroll to position [516, 0]
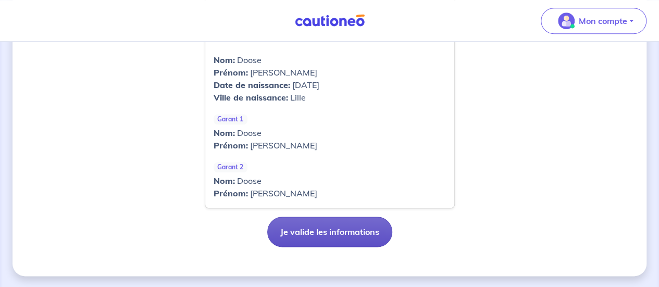
click at [359, 235] on button "Je valide les informations" at bounding box center [329, 232] width 125 height 30
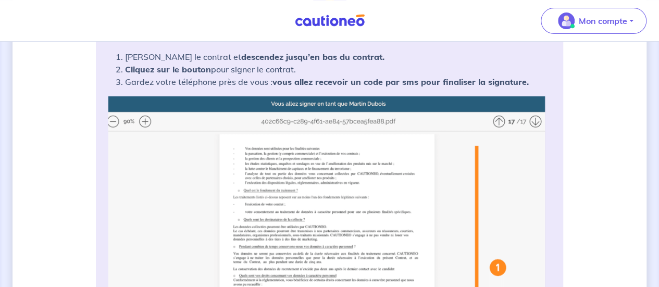
scroll to position [220, 0]
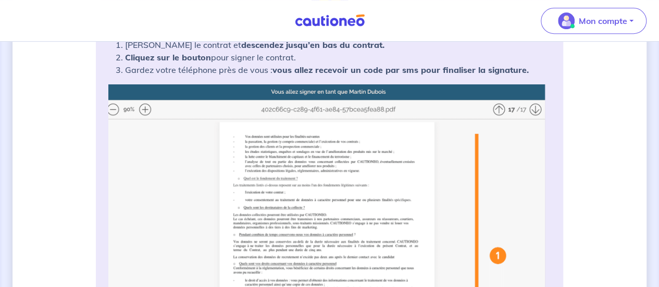
click at [496, 106] on img at bounding box center [329, 276] width 442 height 385
click at [538, 102] on img at bounding box center [329, 276] width 442 height 385
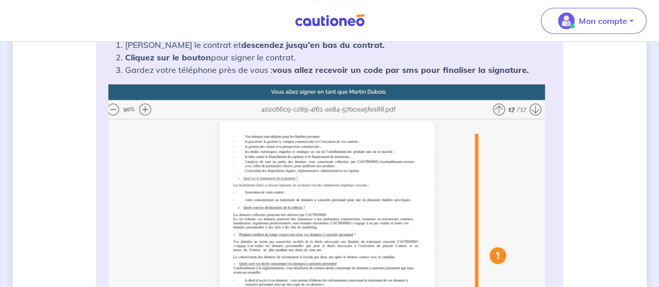
click at [537, 113] on img at bounding box center [329, 276] width 442 height 385
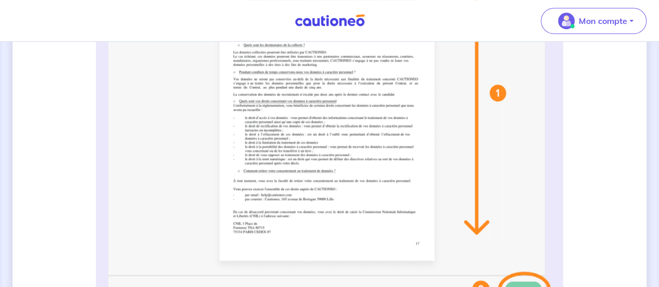
scroll to position [383, 0]
click at [363, 220] on img at bounding box center [329, 113] width 442 height 385
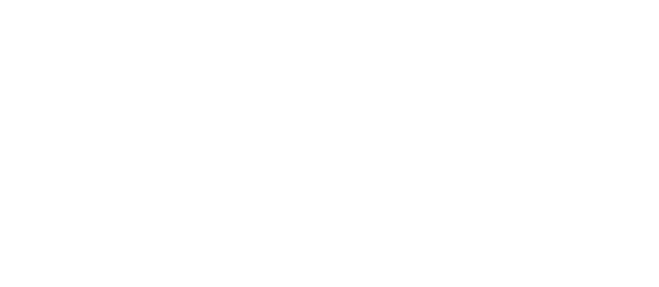
scroll to position [988, 0]
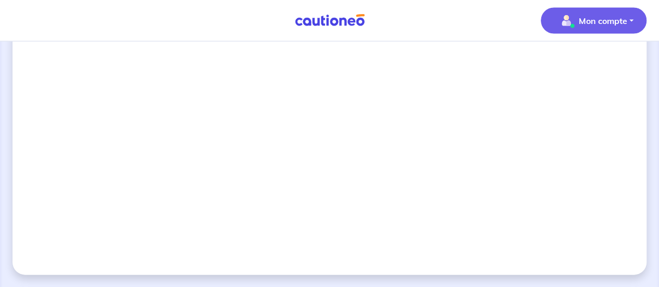
click at [588, 22] on p "Mon compte" at bounding box center [603, 21] width 48 height 13
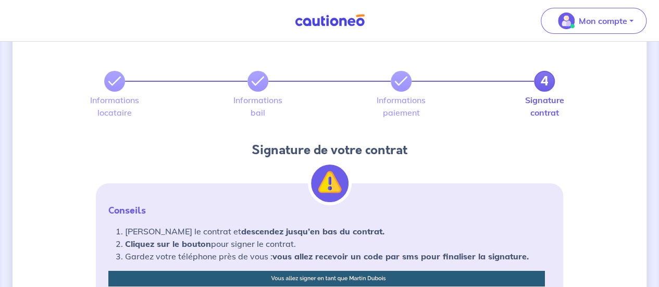
scroll to position [0, 0]
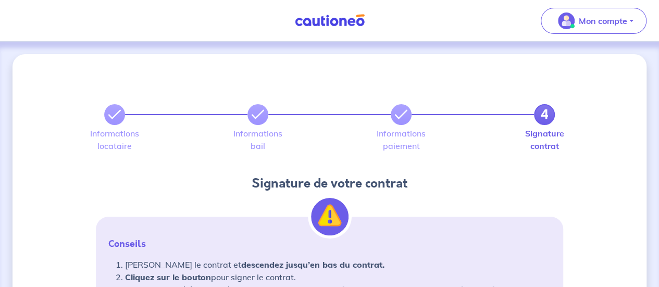
click at [389, 123] on div "4" at bounding box center [329, 114] width 451 height 21
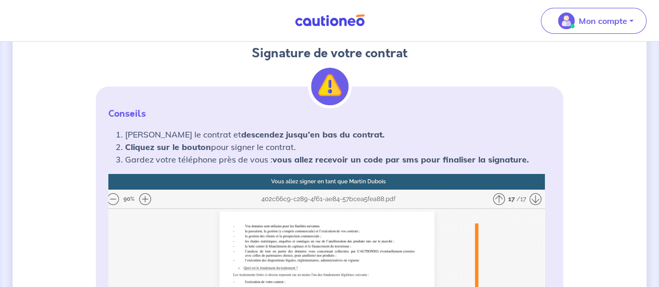
scroll to position [143, 0]
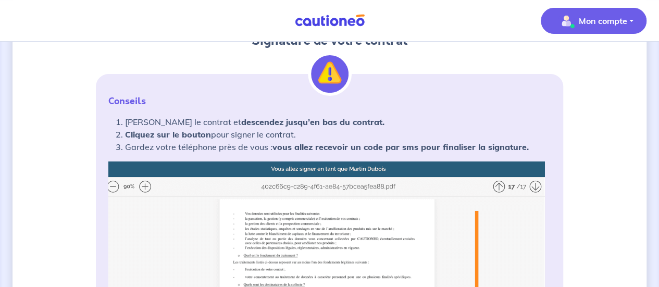
click at [615, 24] on p "Mon compte" at bounding box center [603, 21] width 48 height 13
click at [347, 22] on img at bounding box center [330, 20] width 78 height 13
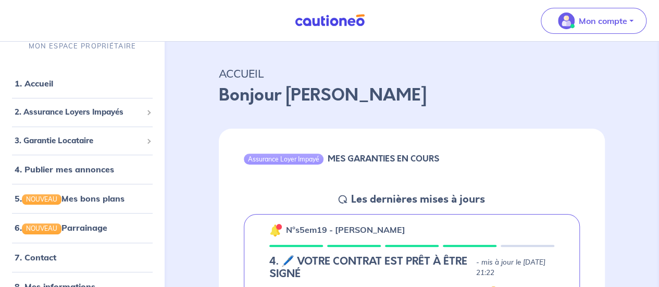
scroll to position [9, 0]
